Goal: Communication & Community: Share content

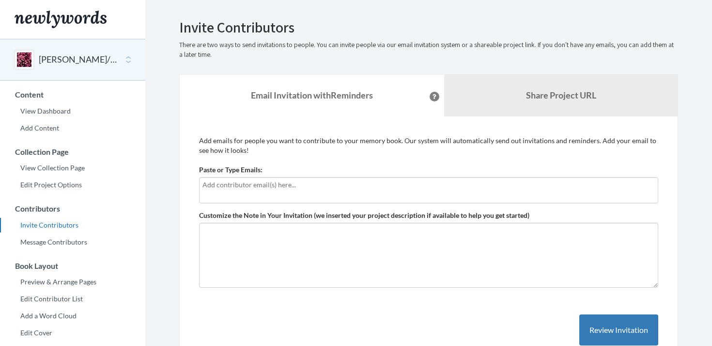
click at [252, 188] on input "text" at bounding box center [429, 184] width 453 height 11
click at [221, 183] on input "text" at bounding box center [429, 184] width 453 height 11
type input "[EMAIL_ADDRESS][DOMAIN_NAME]"
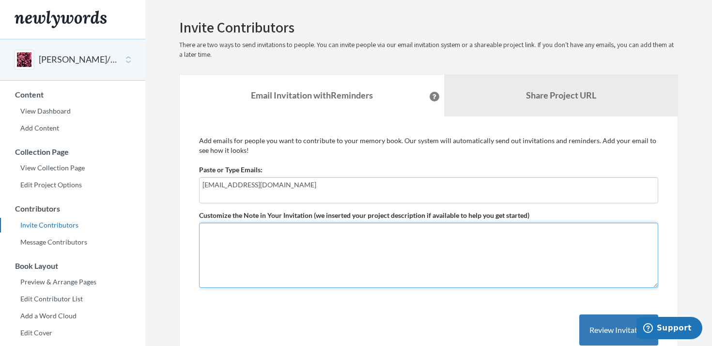
click at [247, 252] on textarea "Customize the Note in Your Invitation (we inserted your project description if …" at bounding box center [428, 254] width 459 height 65
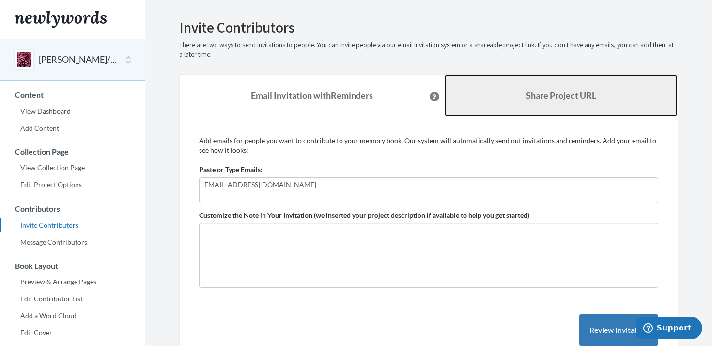
click at [535, 96] on b "Share Project URL" at bounding box center [561, 95] width 70 height 11
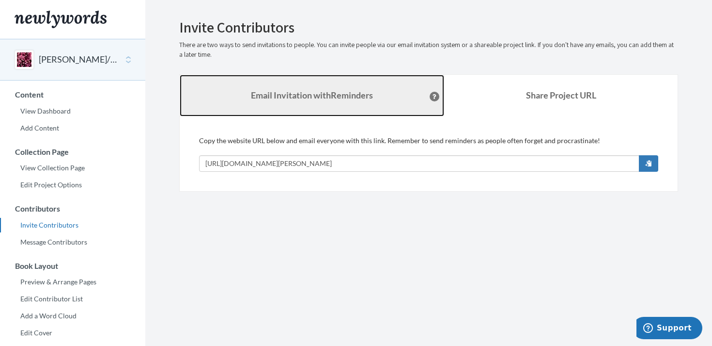
click at [381, 99] on link "Email Invitation with Reminders" at bounding box center [312, 96] width 265 height 42
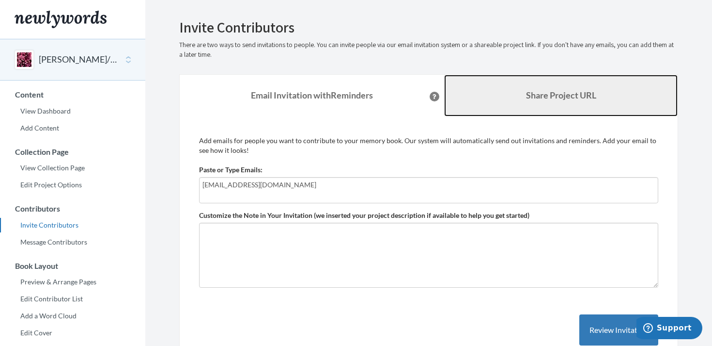
click at [525, 110] on link "Share Project URL" at bounding box center [561, 96] width 234 height 42
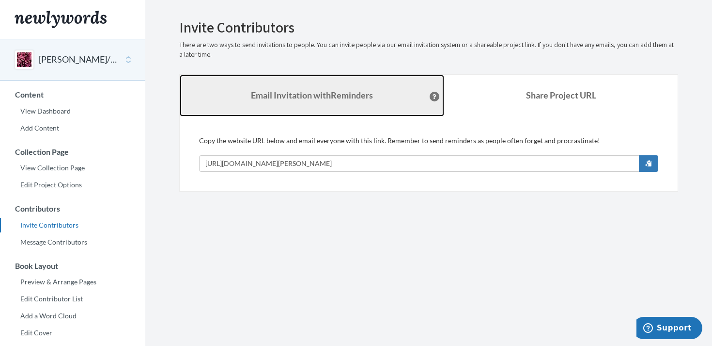
click at [331, 92] on strong "Email Invitation with Reminders" at bounding box center [312, 95] width 122 height 11
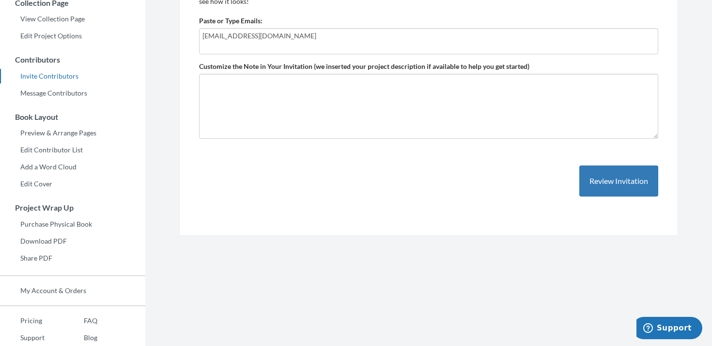
scroll to position [162, 0]
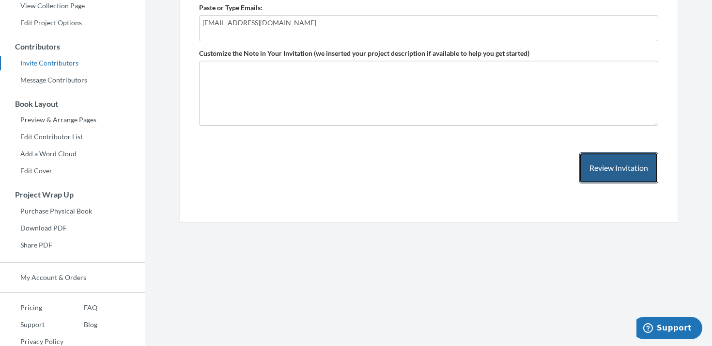
click at [590, 177] on button "Review Invitation" at bounding box center [619, 168] width 79 height 32
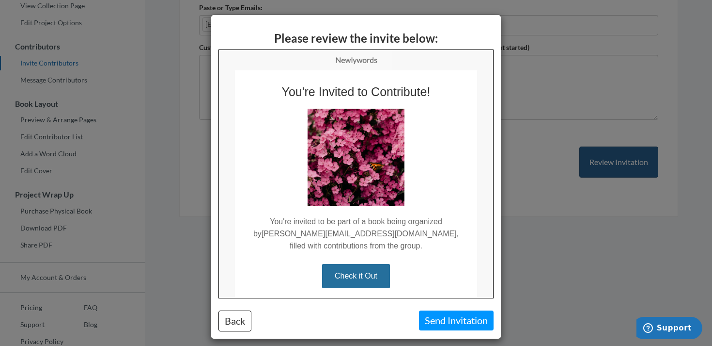
scroll to position [0, 0]
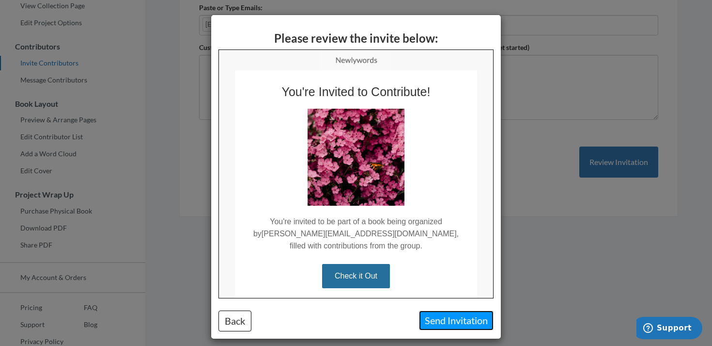
click at [447, 320] on button "Send Invitation" at bounding box center [456, 320] width 75 height 20
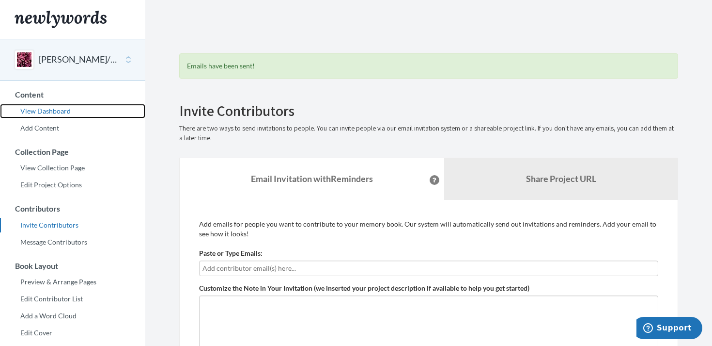
click at [54, 109] on link "View Dashboard" at bounding box center [72, 111] width 145 height 15
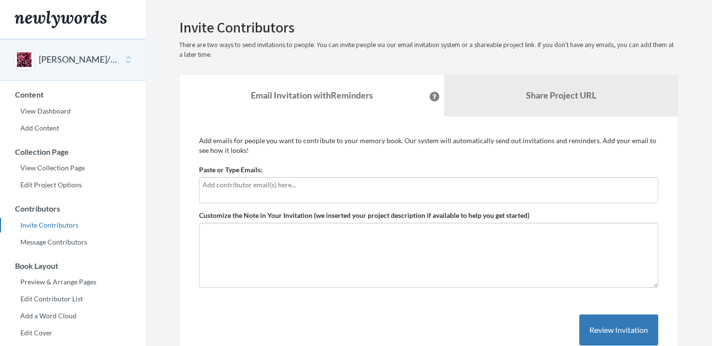
click at [271, 189] on input "text" at bounding box center [429, 184] width 453 height 11
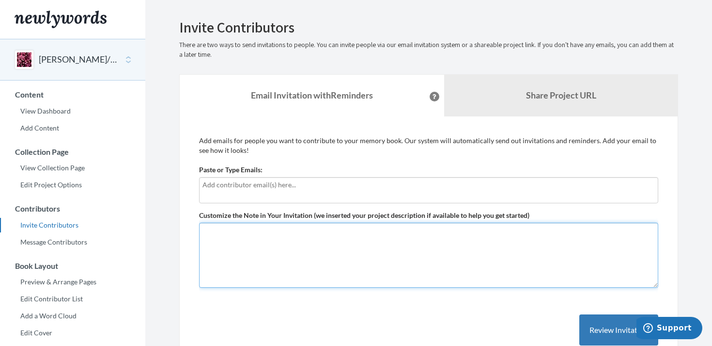
click at [236, 262] on textarea "Customize the Note in Your Invitation (we inserted your project description if …" at bounding box center [428, 254] width 459 height 65
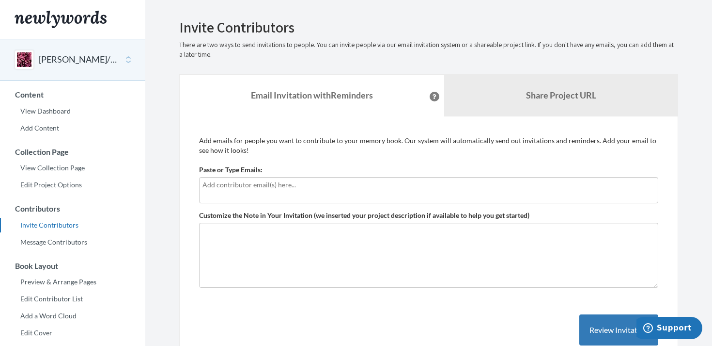
click at [253, 190] on div at bounding box center [428, 190] width 459 height 26
type input "n"
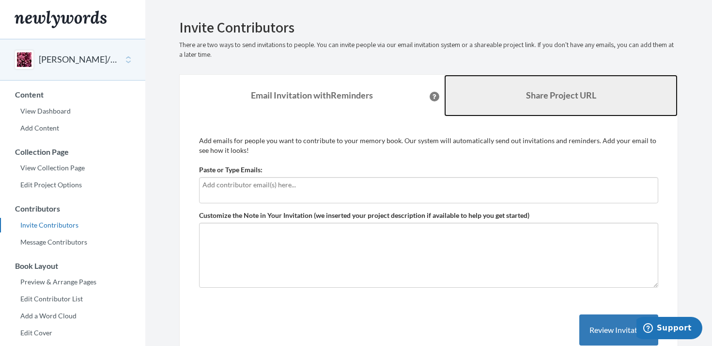
click at [553, 100] on link "Share Project URL" at bounding box center [561, 96] width 234 height 42
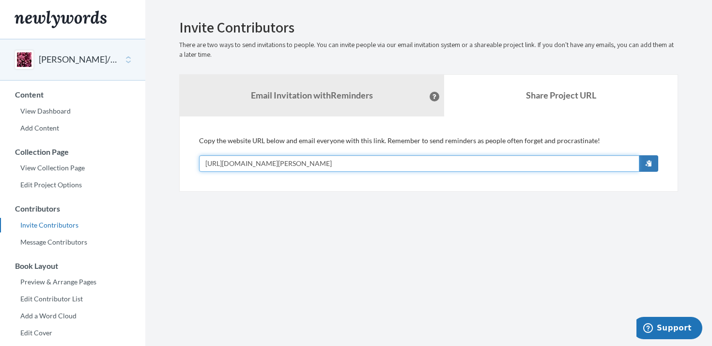
click at [425, 161] on input "[URL][DOMAIN_NAME][PERSON_NAME]" at bounding box center [419, 163] width 441 height 16
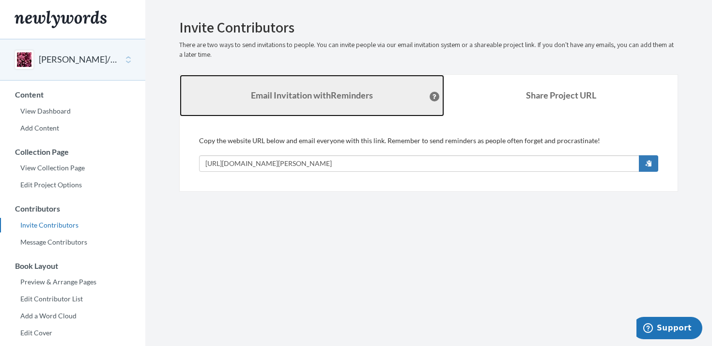
click at [322, 93] on strong "Email Invitation with Reminders" at bounding box center [312, 95] width 122 height 11
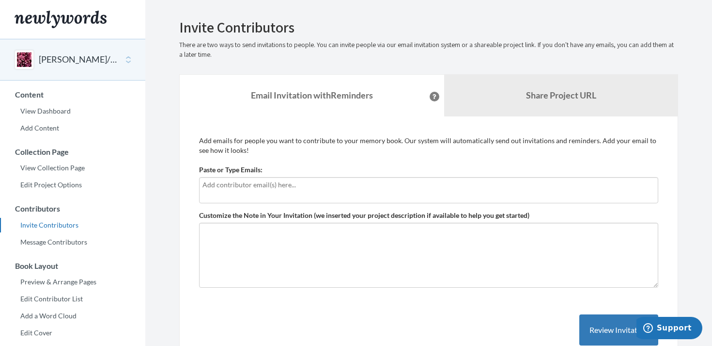
click at [284, 196] on div at bounding box center [428, 190] width 459 height 26
type input "n"
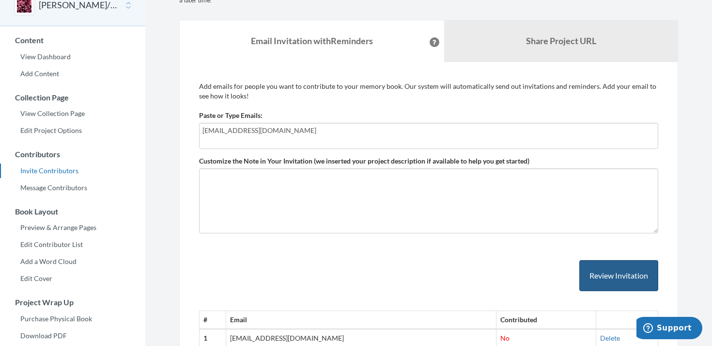
type input "[EMAIL_ADDRESS][DOMAIN_NAME]"
click at [606, 279] on button "Review Invitation" at bounding box center [619, 276] width 79 height 32
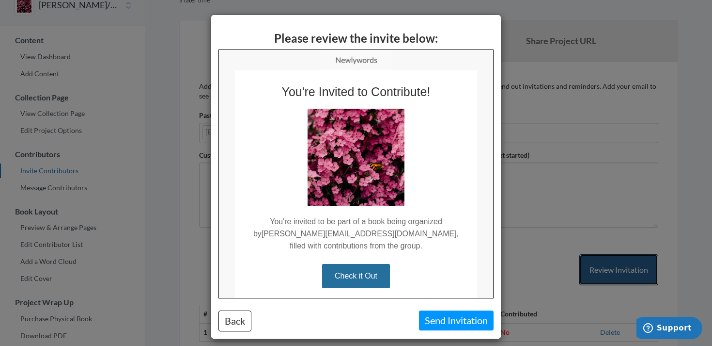
scroll to position [0, 0]
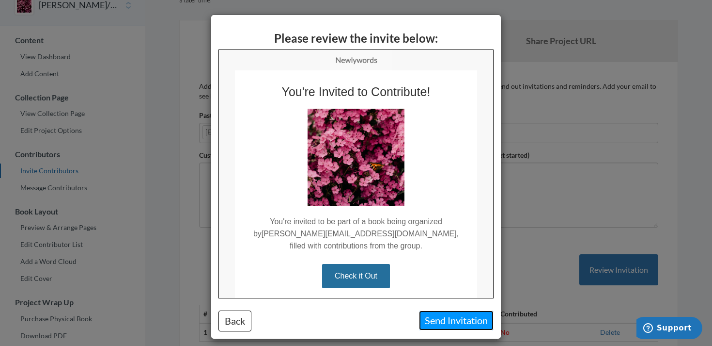
click at [448, 322] on button "Send Invitation" at bounding box center [456, 320] width 75 height 20
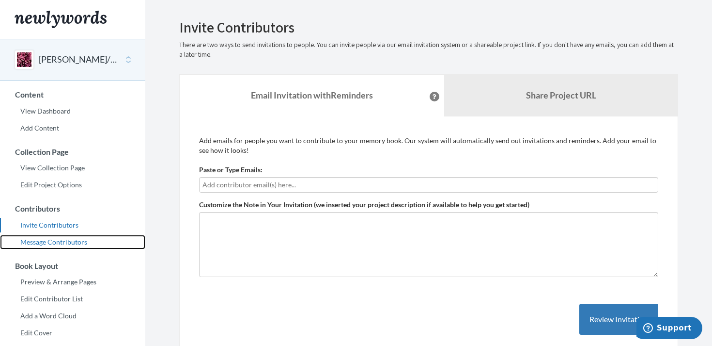
click at [68, 241] on link "Message Contributors" at bounding box center [72, 242] width 145 height 15
